Goal: Task Accomplishment & Management: Complete application form

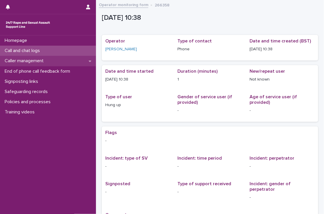
click at [54, 57] on div "Caller management" at bounding box center [48, 61] width 96 height 10
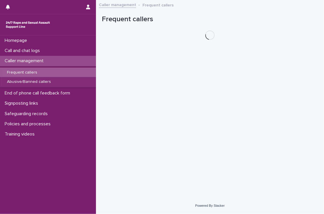
click at [56, 49] on div "Call and chat logs" at bounding box center [48, 51] width 96 height 10
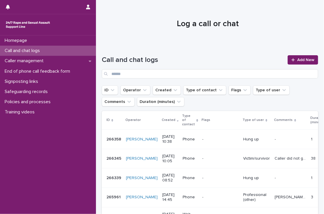
click at [297, 55] on div "Call and chat logs Add New" at bounding box center [210, 66] width 216 height 23
click at [301, 59] on span "Add New" at bounding box center [305, 60] width 17 height 4
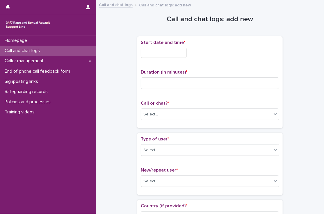
click at [174, 49] on input "text" at bounding box center [164, 53] width 46 height 10
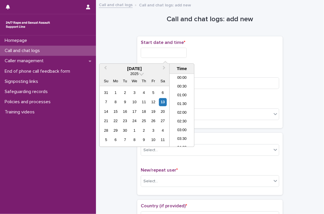
scroll to position [195, 0]
click at [180, 110] on li "13:00" at bounding box center [181, 110] width 25 height 9
click at [179, 53] on input "**********" at bounding box center [164, 53] width 46 height 10
type input "**********"
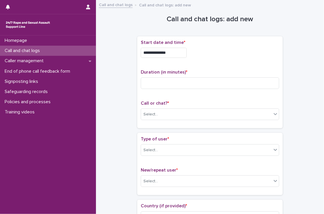
click at [235, 64] on div "**********" at bounding box center [210, 82] width 138 height 85
click at [218, 83] on input at bounding box center [210, 83] width 138 height 12
type input "*"
click at [183, 111] on div "Select..." at bounding box center [206, 115] width 130 height 10
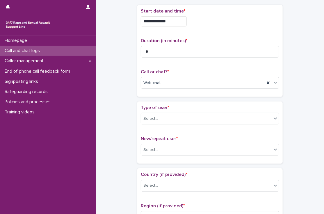
scroll to position [37, 0]
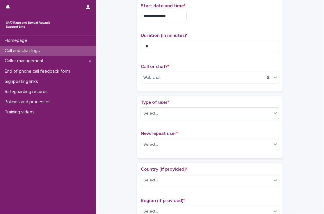
click at [150, 114] on div "Select..." at bounding box center [150, 113] width 15 height 6
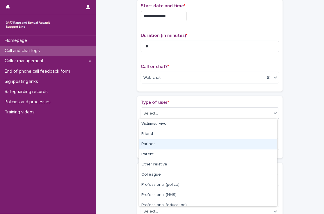
scroll to position [65, 0]
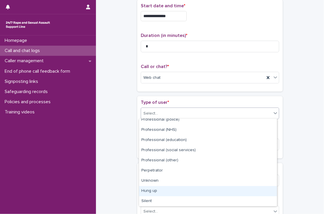
click at [153, 189] on div "Hung up" at bounding box center [208, 191] width 138 height 10
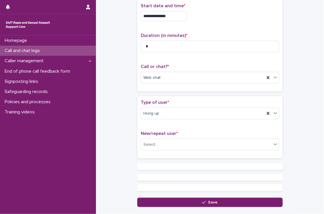
click at [115, 128] on div "**********" at bounding box center [210, 87] width 216 height 240
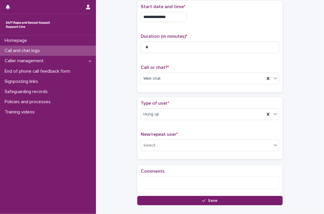
scroll to position [77, 0]
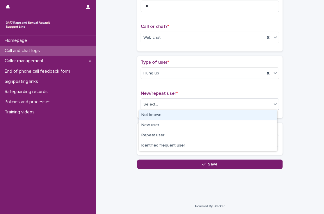
click at [157, 104] on div "Select..." at bounding box center [206, 105] width 130 height 10
click at [154, 111] on div "Not known" at bounding box center [208, 115] width 138 height 10
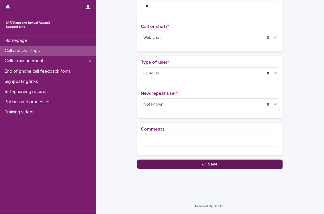
click at [157, 164] on button "Save" at bounding box center [209, 163] width 145 height 9
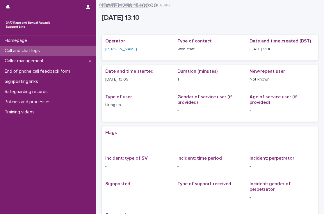
click at [66, 49] on div "Call and chat logs" at bounding box center [48, 51] width 96 height 10
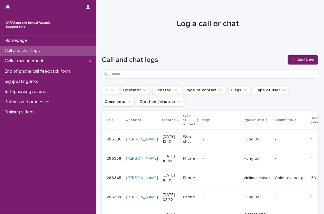
click at [40, 52] on p "Call and chat logs" at bounding box center [23, 51] width 42 height 6
click at [292, 58] on div at bounding box center [294, 60] width 6 height 4
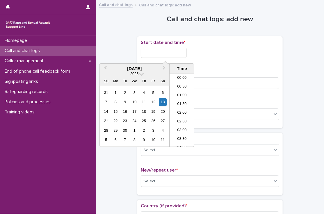
click at [177, 54] on input "text" at bounding box center [164, 53] width 46 height 10
click at [184, 111] on li "13:30" at bounding box center [181, 110] width 25 height 9
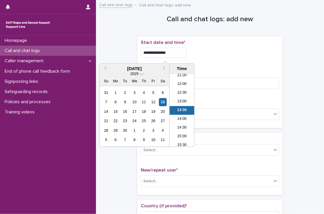
click at [185, 55] on input "**********" at bounding box center [164, 53] width 46 height 10
type input "**********"
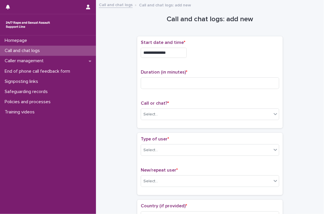
click at [205, 58] on div "**********" at bounding box center [210, 51] width 138 height 23
click at [200, 80] on input at bounding box center [210, 83] width 138 height 12
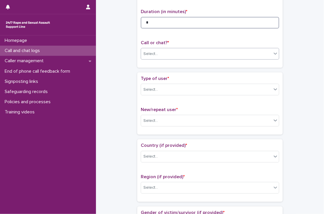
type input "*"
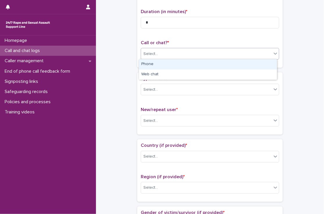
click at [158, 52] on div "Select..." at bounding box center [206, 54] width 130 height 10
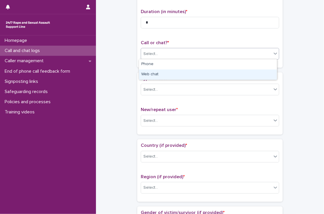
click at [157, 75] on div "Web chat" at bounding box center [208, 74] width 138 height 10
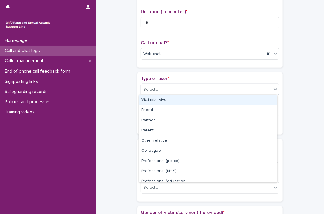
click at [163, 91] on div "Select..." at bounding box center [206, 90] width 130 height 10
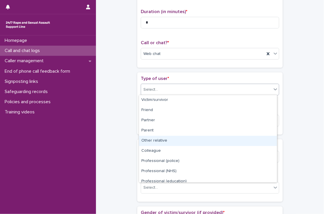
scroll to position [65, 0]
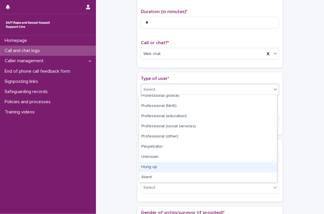
click at [157, 165] on div "Hung up" at bounding box center [208, 167] width 138 height 10
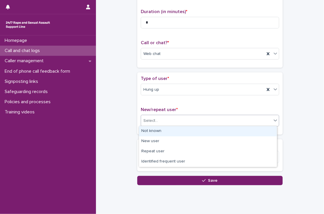
click at [159, 120] on div "Select..." at bounding box center [206, 121] width 130 height 10
click at [159, 130] on div "Not known" at bounding box center [208, 131] width 138 height 10
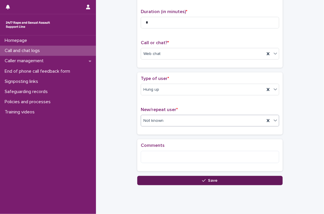
click at [159, 182] on button "Save" at bounding box center [209, 180] width 145 height 9
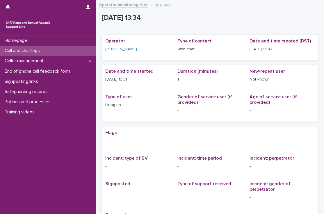
click at [67, 48] on div "Call and chat logs" at bounding box center [48, 51] width 96 height 10
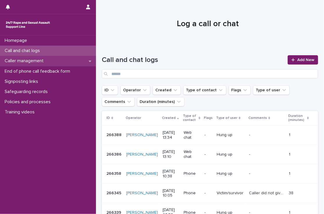
click at [90, 61] on icon at bounding box center [90, 60] width 3 height 1
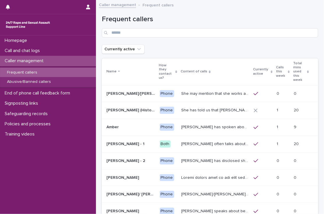
click at [276, 66] on p "Calls this week" at bounding box center [281, 71] width 10 height 15
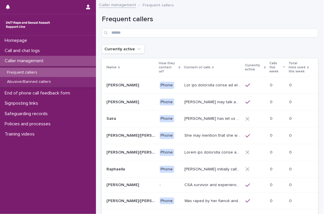
click at [262, 66] on div "Currently active" at bounding box center [255, 67] width 21 height 11
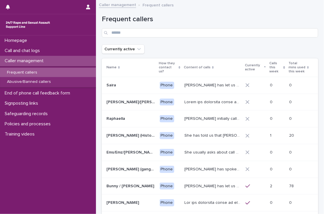
click at [269, 66] on p "Calls this week" at bounding box center [275, 67] width 12 height 15
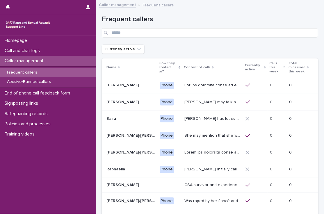
click at [271, 72] on p "Calls this week" at bounding box center [275, 67] width 12 height 15
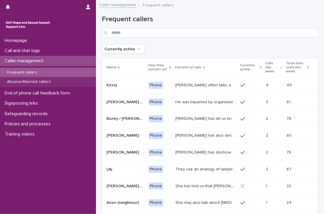
click at [212, 102] on p "He was impacted by organised/ ritual [MEDICAL_DATA] and was sexually abused by …" at bounding box center [206, 101] width 62 height 6
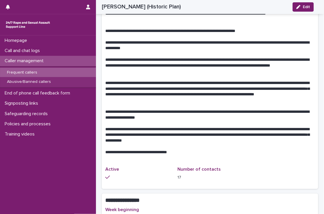
scroll to position [265, 0]
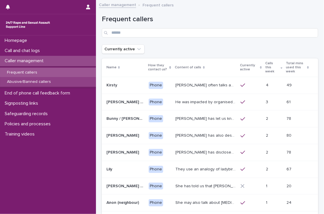
click at [53, 82] on div "Abusive/Banned callers" at bounding box center [48, 82] width 96 height 10
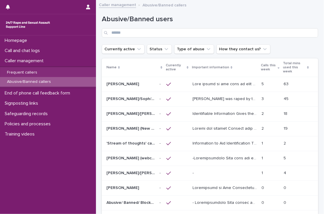
click at [211, 85] on p at bounding box center [225, 83] width 66 height 6
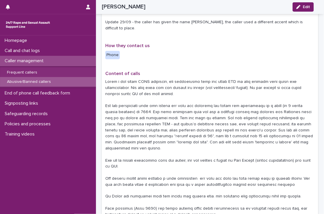
scroll to position [210, 0]
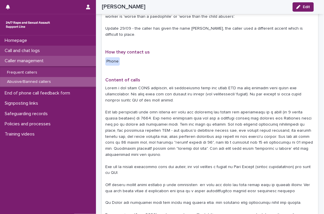
click at [40, 53] on p "Call and chat logs" at bounding box center [23, 51] width 42 height 6
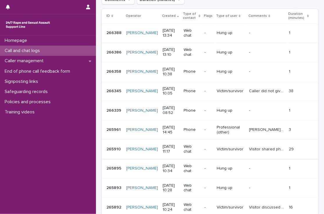
scroll to position [170, 0]
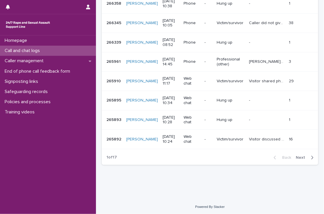
click at [297, 157] on span "Next" at bounding box center [301, 157] width 13 height 4
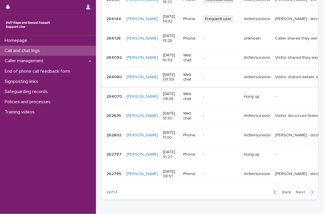
scroll to position [139, 0]
click at [52, 49] on div "Call and chat logs" at bounding box center [48, 51] width 96 height 10
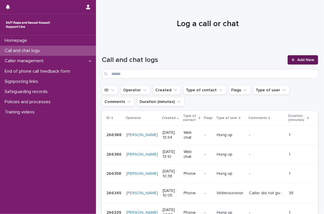
click at [297, 60] on span "Add New" at bounding box center [305, 60] width 17 height 4
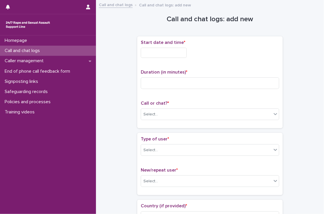
click at [165, 56] on input "text" at bounding box center [164, 53] width 46 height 10
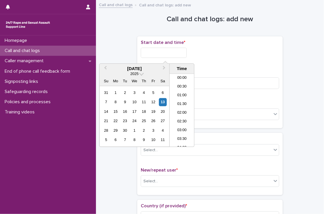
scroll to position [212, 0]
click at [180, 91] on li "13:00" at bounding box center [181, 93] width 25 height 9
click at [177, 49] on input "**********" at bounding box center [164, 53] width 46 height 10
type input "**********"
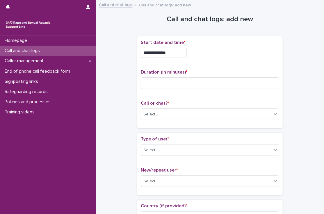
click at [228, 62] on div "**********" at bounding box center [210, 82] width 138 height 85
click at [216, 85] on input at bounding box center [210, 83] width 138 height 12
type input "*"
click at [170, 112] on div "Select..." at bounding box center [206, 115] width 130 height 10
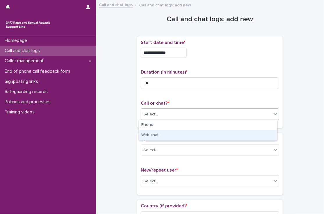
click at [168, 133] on div "Web chat" at bounding box center [208, 135] width 138 height 10
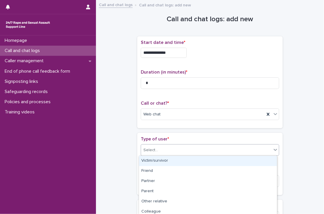
click at [170, 150] on div "Select..." at bounding box center [206, 150] width 130 height 10
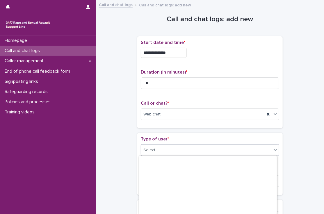
scroll to position [94, 0]
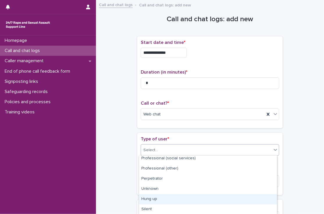
click at [164, 198] on div "Hung up" at bounding box center [208, 199] width 138 height 10
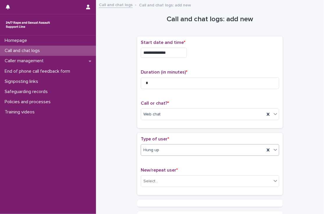
click at [121, 153] on div "**********" at bounding box center [210, 123] width 216 height 240
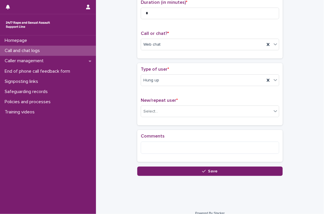
scroll to position [72, 0]
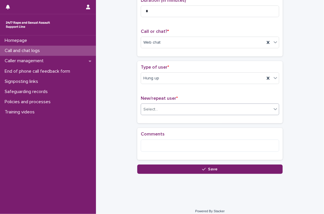
click at [158, 108] on input "text" at bounding box center [158, 109] width 1 height 5
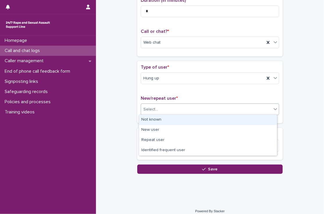
click at [153, 116] on div "Not known" at bounding box center [208, 120] width 138 height 10
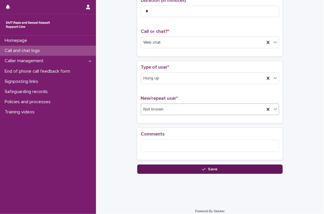
click at [165, 165] on button "Save" at bounding box center [209, 168] width 145 height 9
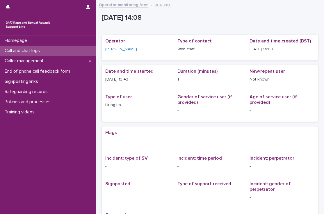
click at [35, 53] on p "Call and chat logs" at bounding box center [23, 51] width 42 height 6
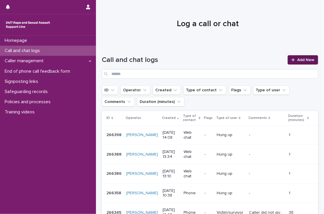
click at [298, 59] on span "Add New" at bounding box center [305, 60] width 17 height 4
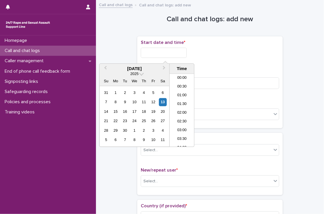
click at [166, 49] on input "text" at bounding box center [164, 53] width 46 height 10
click at [181, 112] on li "14:00" at bounding box center [181, 110] width 25 height 9
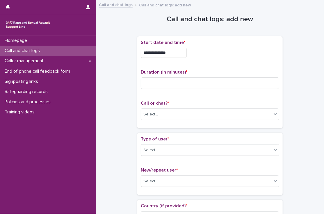
click at [179, 52] on input "**********" at bounding box center [164, 53] width 46 height 10
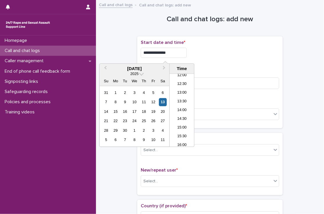
type input "**********"
click at [195, 57] on div "**********" at bounding box center [210, 53] width 138 height 10
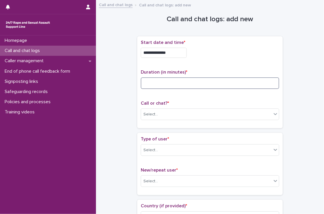
click at [189, 78] on input at bounding box center [210, 83] width 138 height 12
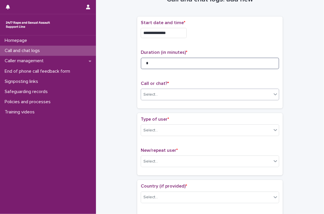
type input "*"
click at [159, 91] on div "Select..." at bounding box center [206, 95] width 130 height 10
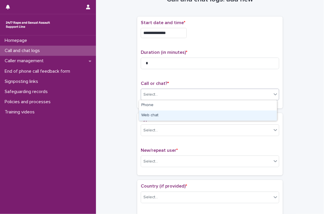
click at [156, 113] on div "Web chat" at bounding box center [208, 115] width 138 height 10
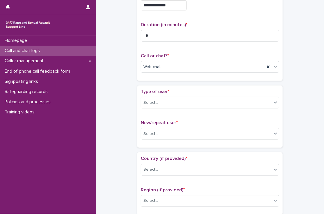
scroll to position [56, 0]
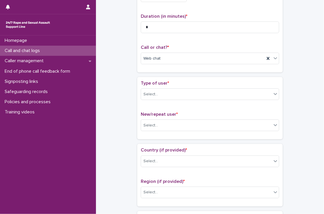
click at [159, 87] on div "Type of user * Select..." at bounding box center [210, 92] width 138 height 24
click at [157, 97] on div "Select..." at bounding box center [206, 94] width 130 height 10
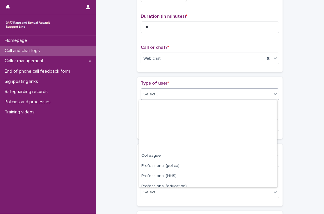
scroll to position [65, 0]
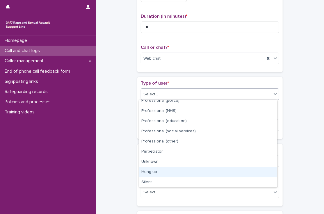
click at [155, 173] on div "Hung up" at bounding box center [208, 172] width 138 height 10
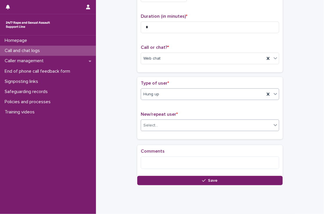
click at [159, 124] on div "Select..." at bounding box center [206, 126] width 130 height 10
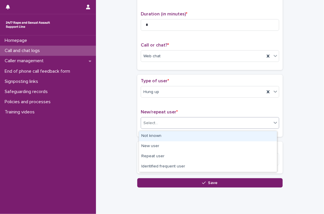
click at [158, 134] on div "Not known" at bounding box center [208, 136] width 138 height 10
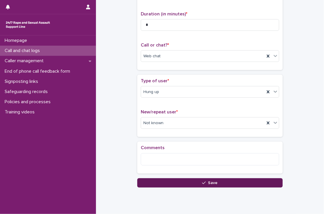
click at [163, 180] on button "Save" at bounding box center [209, 182] width 145 height 9
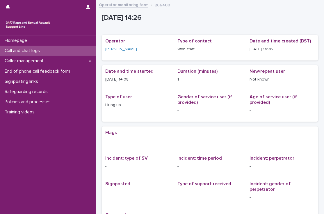
click at [41, 51] on p "Call and chat logs" at bounding box center [23, 51] width 42 height 6
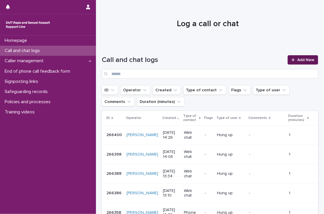
click at [297, 58] on span "Add New" at bounding box center [305, 60] width 17 height 4
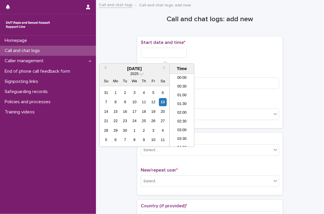
click at [186, 52] on input "text" at bounding box center [164, 53] width 46 height 10
click at [182, 101] on li "14:00" at bounding box center [181, 101] width 25 height 9
click at [179, 50] on input "**********" at bounding box center [164, 53] width 46 height 10
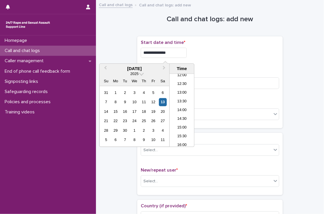
type input "**********"
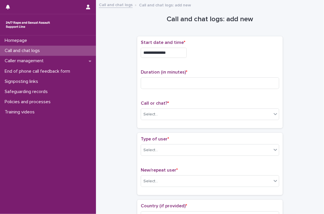
click at [230, 55] on div "**********" at bounding box center [210, 53] width 138 height 10
click at [212, 83] on input at bounding box center [210, 83] width 138 height 12
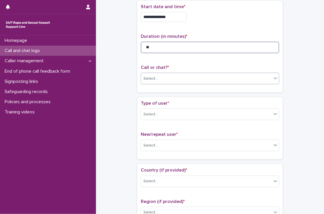
type input "**"
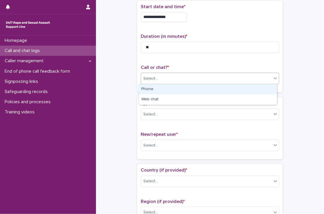
click at [167, 80] on div "Select..." at bounding box center [206, 79] width 130 height 10
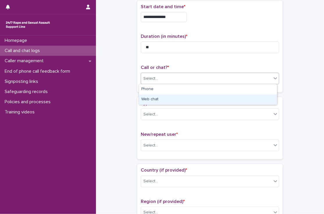
click at [152, 98] on div "Web chat" at bounding box center [208, 99] width 138 height 10
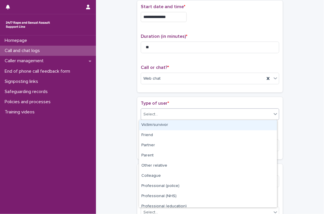
click at [158, 114] on div "Select..." at bounding box center [206, 115] width 130 height 10
click at [159, 123] on div "Victim/survivor" at bounding box center [208, 125] width 138 height 10
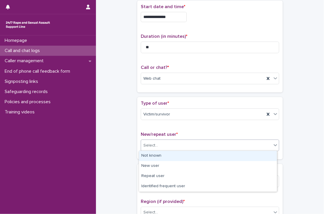
click at [159, 146] on div "Select..." at bounding box center [206, 146] width 130 height 10
click at [159, 157] on div "Not known" at bounding box center [208, 156] width 138 height 10
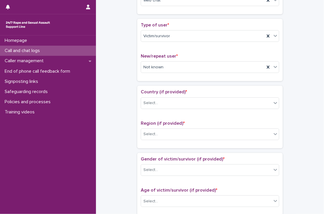
scroll to position [134, 0]
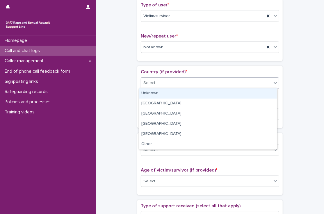
click at [158, 85] on div "Select..." at bounding box center [206, 83] width 130 height 10
click at [160, 93] on div "Unknown" at bounding box center [208, 93] width 138 height 10
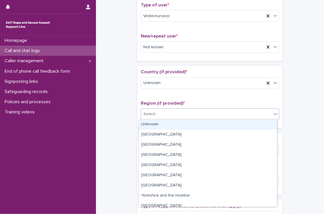
click at [158, 114] on input "text" at bounding box center [158, 114] width 1 height 5
click at [156, 123] on div "Unknown" at bounding box center [208, 124] width 138 height 10
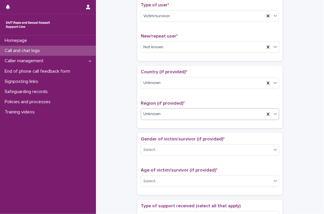
click at [120, 115] on div "**********" at bounding box center [210, 167] width 216 height 594
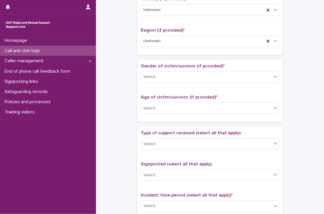
scroll to position [207, 0]
click at [153, 74] on div "Select..." at bounding box center [150, 77] width 15 height 6
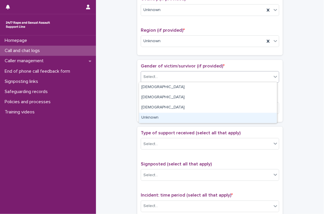
click at [156, 119] on div "Unknown" at bounding box center [208, 118] width 138 height 10
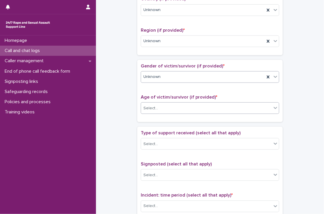
click at [168, 109] on div "Select..." at bounding box center [206, 108] width 130 height 10
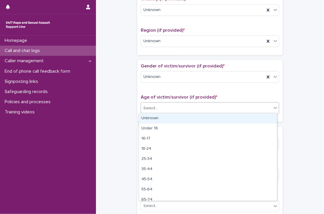
click at [159, 119] on div "Unknown" at bounding box center [208, 118] width 138 height 10
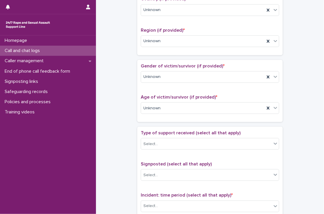
click at [124, 110] on div "**********" at bounding box center [210, 94] width 216 height 594
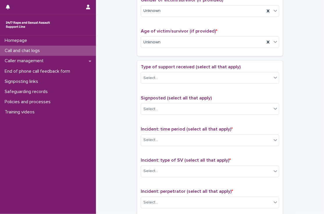
scroll to position [273, 0]
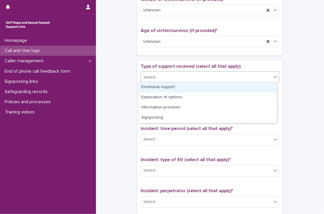
click at [165, 74] on div "Select..." at bounding box center [206, 78] width 130 height 10
click at [162, 89] on div "Emotional support" at bounding box center [208, 87] width 138 height 10
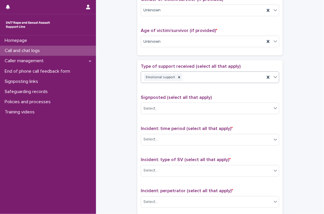
click at [123, 94] on div "**********" at bounding box center [210, 27] width 216 height 594
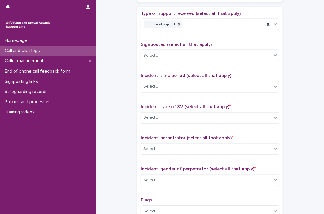
scroll to position [330, 0]
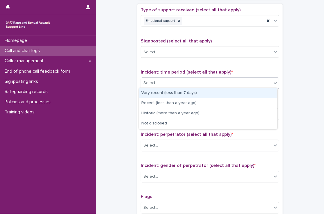
click at [158, 85] on div at bounding box center [158, 83] width 1 height 6
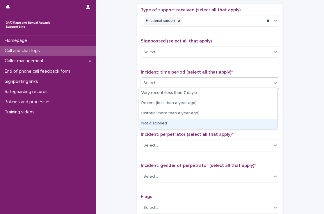
click at [155, 124] on div "Not disclosed" at bounding box center [208, 124] width 138 height 10
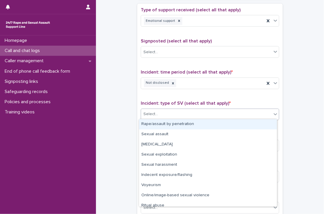
click at [168, 112] on div "Select..." at bounding box center [206, 115] width 130 height 10
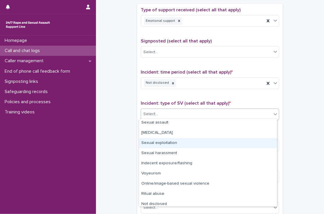
scroll to position [15, 0]
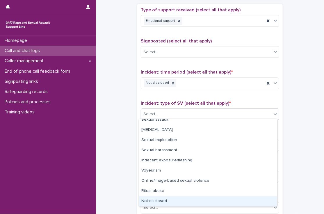
drag, startPoint x: 177, startPoint y: 152, endPoint x: 164, endPoint y: 202, distance: 51.3
click at [164, 202] on div "Not disclosed" at bounding box center [208, 201] width 138 height 10
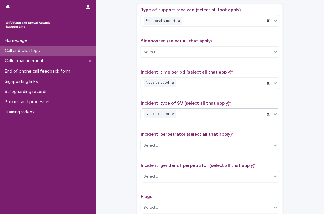
click at [192, 146] on div "Select..." at bounding box center [206, 146] width 130 height 10
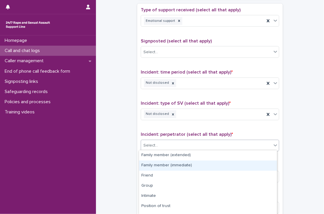
click at [181, 164] on div "Family member (immediate)" at bounding box center [208, 165] width 138 height 10
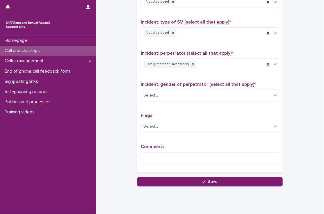
scroll to position [411, 0]
click at [160, 99] on div "Select..." at bounding box center [210, 95] width 138 height 12
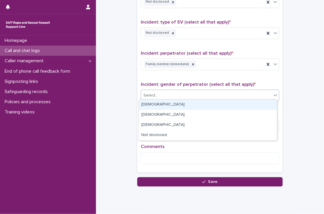
click at [161, 103] on div "[DEMOGRAPHIC_DATA]" at bounding box center [208, 105] width 138 height 10
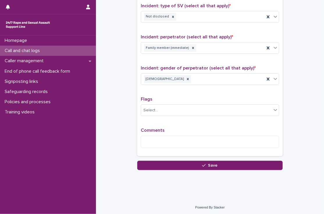
click at [150, 132] on div "Comments" at bounding box center [210, 140] width 138 height 25
drag, startPoint x: 153, startPoint y: 140, endPoint x: 150, endPoint y: 132, distance: 8.7
click at [150, 132] on div "Comments" at bounding box center [210, 140] width 138 height 25
click at [168, 141] on textarea at bounding box center [210, 142] width 138 height 12
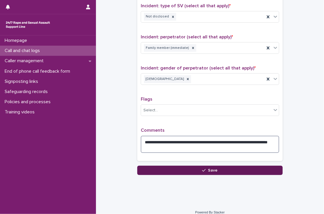
type textarea "**********"
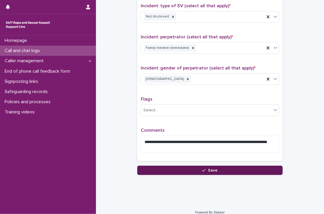
click at [190, 168] on button "Save" at bounding box center [209, 170] width 145 height 9
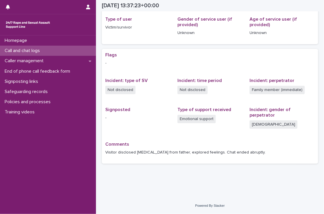
scroll to position [78, 0]
click at [71, 51] on div "Call and chat logs" at bounding box center [48, 51] width 96 height 10
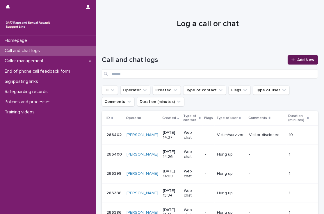
click at [297, 63] on link "Add New" at bounding box center [302, 59] width 30 height 9
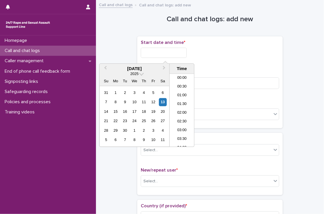
click at [166, 53] on input "text" at bounding box center [164, 53] width 46 height 10
click at [183, 110] on li "14:30" at bounding box center [181, 110] width 25 height 9
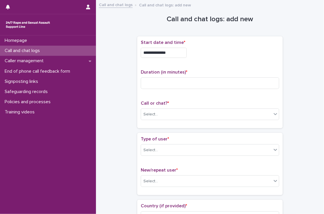
click at [181, 53] on input "**********" at bounding box center [164, 53] width 46 height 10
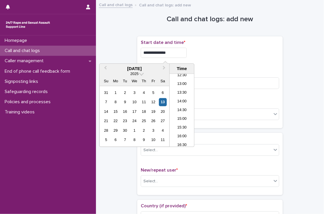
type input "**********"
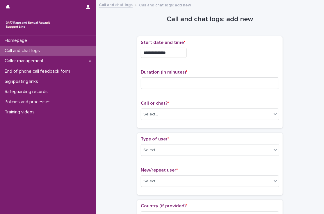
click at [218, 67] on div "**********" at bounding box center [210, 82] width 138 height 85
click at [202, 82] on input at bounding box center [210, 83] width 138 height 12
type input "*"
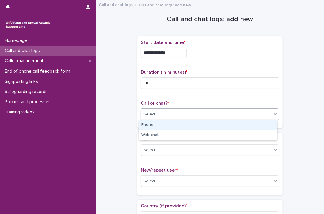
click at [148, 118] on div "Select..." at bounding box center [206, 115] width 130 height 10
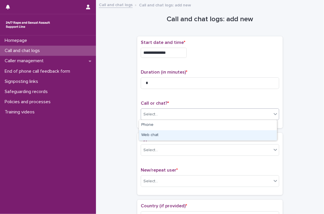
click at [149, 132] on div "Web chat" at bounding box center [208, 135] width 138 height 10
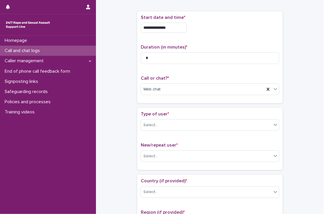
scroll to position [42, 0]
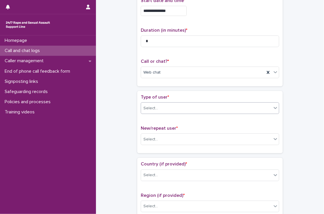
click at [144, 109] on div "Select..." at bounding box center [150, 108] width 15 height 6
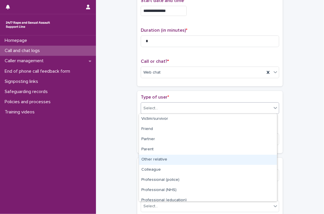
scroll to position [65, 0]
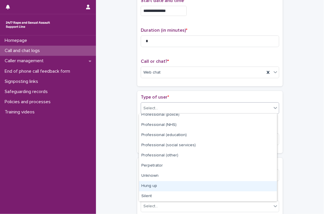
click at [150, 187] on div "Hung up" at bounding box center [208, 186] width 138 height 10
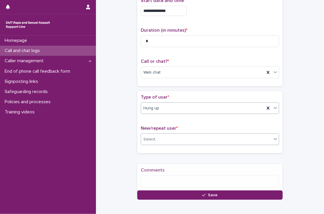
click at [153, 139] on div "Select..." at bounding box center [206, 139] width 130 height 10
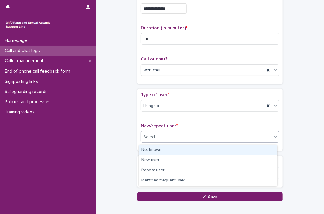
click at [152, 147] on div "Not known" at bounding box center [208, 150] width 138 height 10
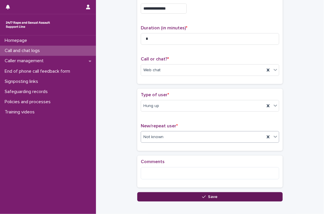
click at [156, 195] on button "Save" at bounding box center [209, 196] width 145 height 9
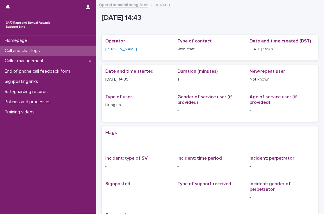
click at [59, 49] on div "Call and chat logs" at bounding box center [48, 51] width 96 height 10
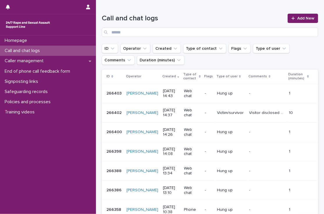
scroll to position [44, 0]
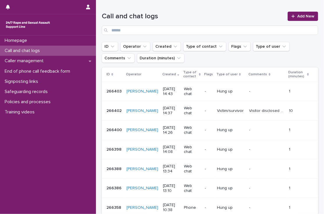
click at [29, 50] on p "Call and chat logs" at bounding box center [23, 51] width 42 height 6
click at [303, 17] on span "Add New" at bounding box center [305, 16] width 17 height 4
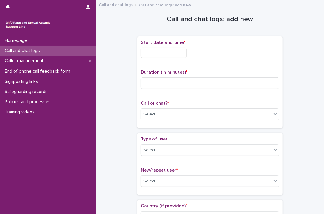
click at [164, 55] on input "text" at bounding box center [164, 53] width 46 height 10
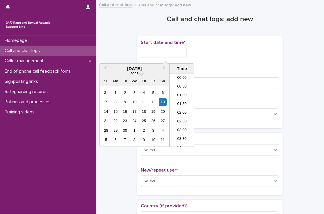
scroll to position [221, 0]
click at [181, 101] on li "14:00" at bounding box center [181, 101] width 25 height 9
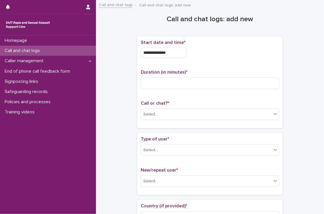
click at [181, 53] on input "**********" at bounding box center [164, 53] width 46 height 10
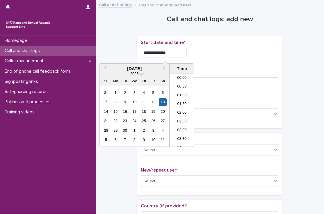
scroll to position [212, 0]
type input "**********"
click at [220, 56] on div "**********" at bounding box center [210, 53] width 138 height 10
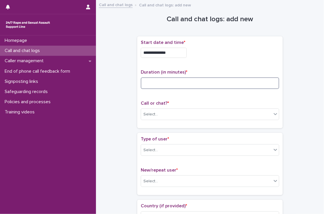
click at [201, 80] on input at bounding box center [210, 83] width 138 height 12
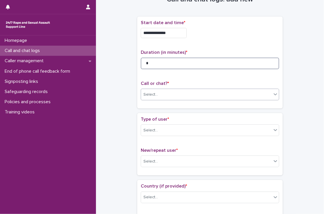
type input "*"
click at [159, 95] on div "Select..." at bounding box center [206, 95] width 130 height 10
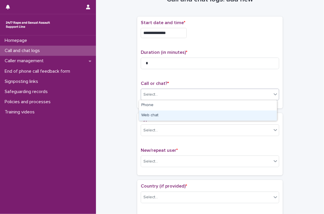
click at [153, 117] on div "Web chat" at bounding box center [208, 115] width 138 height 10
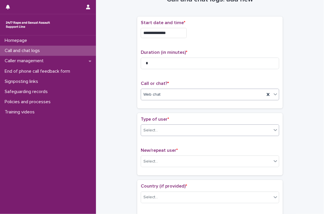
click at [161, 131] on div "Select..." at bounding box center [206, 130] width 130 height 10
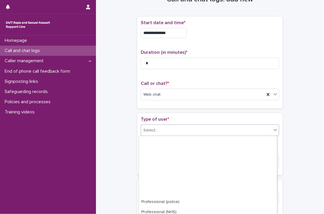
scroll to position [74, 0]
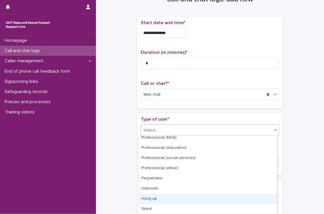
click at [157, 197] on div "Hung up" at bounding box center [208, 199] width 138 height 10
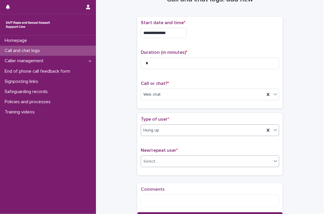
click at [159, 161] on div "Select..." at bounding box center [206, 162] width 130 height 10
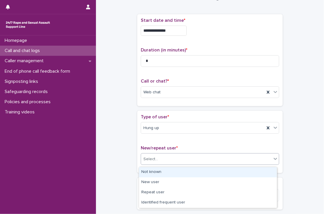
click at [160, 169] on div "Not known" at bounding box center [208, 172] width 138 height 10
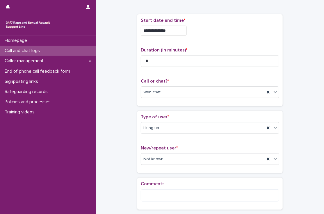
click at [120, 170] on div "**********" at bounding box center [210, 102] width 216 height 242
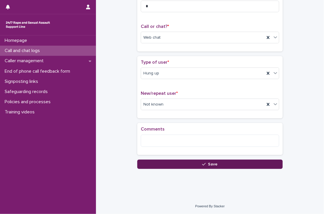
click at [156, 164] on button "Save" at bounding box center [209, 163] width 145 height 9
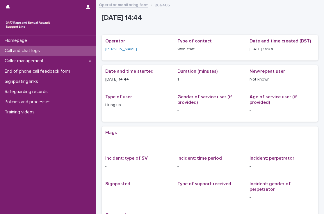
click at [57, 49] on div "Call and chat logs" at bounding box center [48, 51] width 96 height 10
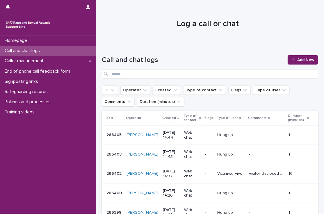
scroll to position [30, 0]
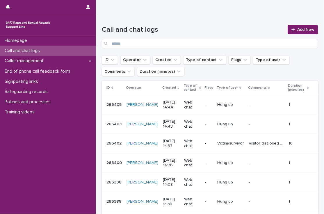
click at [57, 49] on div "Call and chat logs" at bounding box center [48, 51] width 96 height 10
click at [298, 28] on span "Add New" at bounding box center [305, 30] width 17 height 4
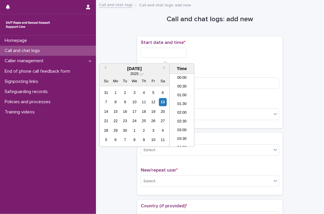
click at [171, 50] on input "text" at bounding box center [164, 53] width 46 height 10
click at [183, 101] on li "14:00" at bounding box center [181, 101] width 25 height 9
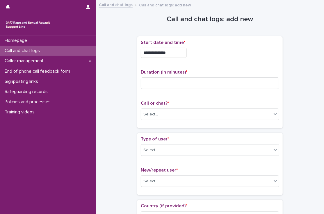
click at [175, 47] on div "**********" at bounding box center [210, 51] width 138 height 23
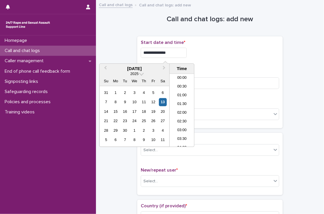
click at [177, 51] on input "**********" at bounding box center [164, 53] width 46 height 10
type input "**********"
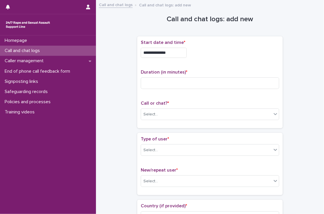
click at [215, 54] on div "**********" at bounding box center [210, 53] width 138 height 10
click at [196, 81] on input at bounding box center [210, 83] width 138 height 12
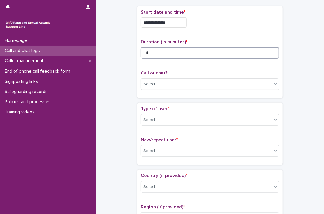
scroll to position [30, 0]
type input "*"
click at [173, 86] on div "Select..." at bounding box center [206, 84] width 130 height 10
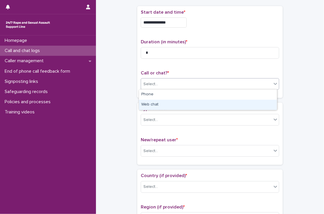
click at [162, 104] on div "Web chat" at bounding box center [208, 105] width 138 height 10
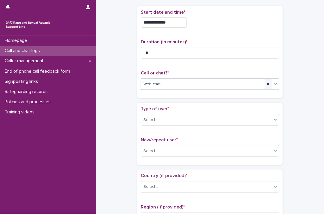
click at [265, 84] on icon at bounding box center [268, 84] width 6 height 6
click at [190, 52] on input "*" at bounding box center [210, 53] width 138 height 12
type input "*"
click at [157, 85] on div "Select..." at bounding box center [206, 84] width 130 height 10
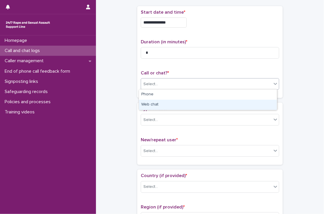
click at [160, 105] on div "Web chat" at bounding box center [208, 105] width 138 height 10
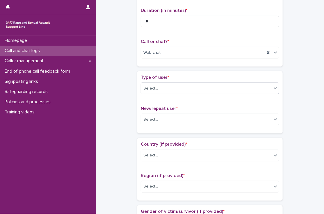
click at [159, 85] on div "Select..." at bounding box center [206, 89] width 130 height 10
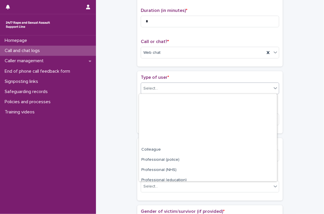
scroll to position [65, 0]
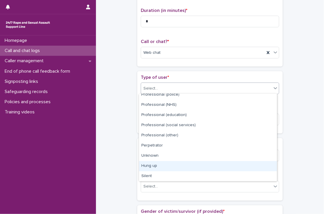
click at [158, 168] on div "Hung up" at bounding box center [208, 166] width 138 height 10
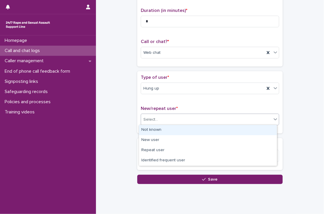
click at [166, 119] on div "Select..." at bounding box center [206, 120] width 130 height 10
click at [162, 129] on div "Not known" at bounding box center [208, 130] width 138 height 10
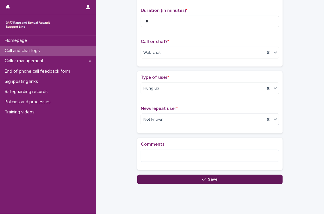
click at [169, 178] on button "Save" at bounding box center [209, 179] width 145 height 9
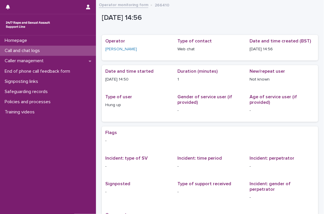
click at [73, 49] on div "Call and chat logs" at bounding box center [48, 51] width 96 height 10
